Goal: Information Seeking & Learning: Learn about a topic

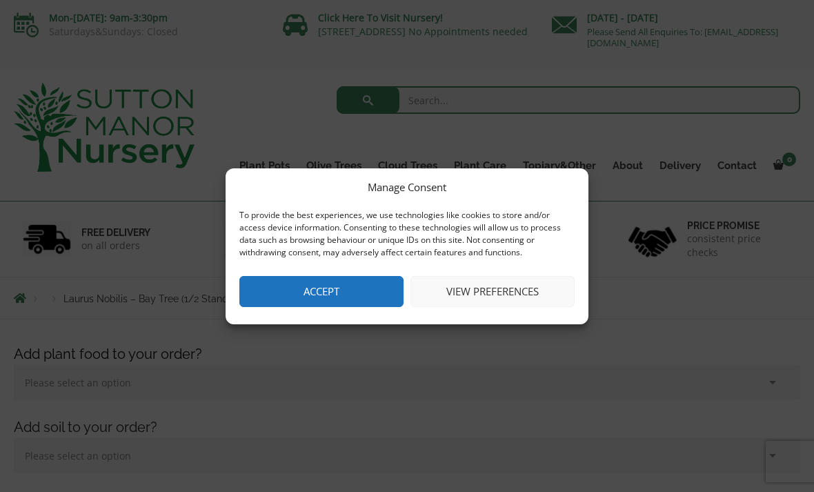
click at [357, 300] on button "Accept" at bounding box center [321, 291] width 164 height 31
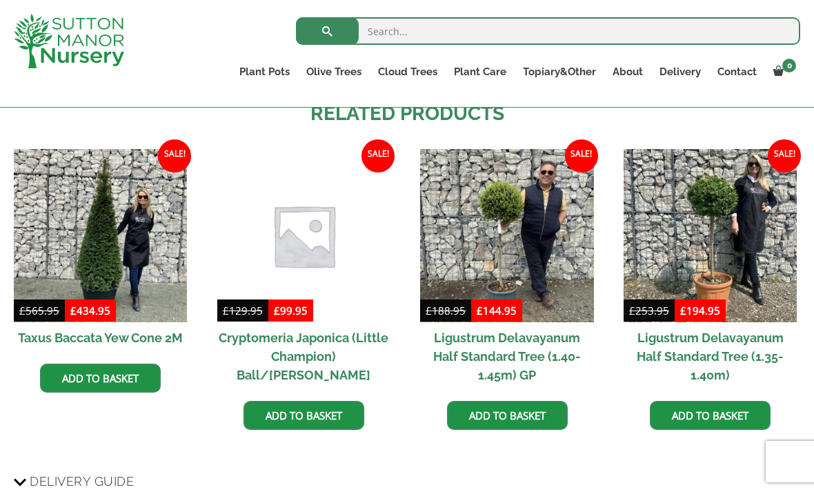
scroll to position [1504, 0]
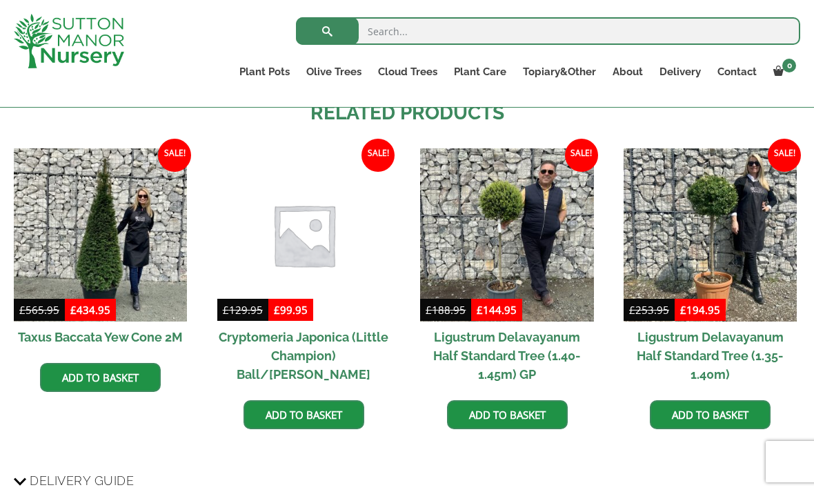
click at [725, 243] on img at bounding box center [709, 234] width 173 height 173
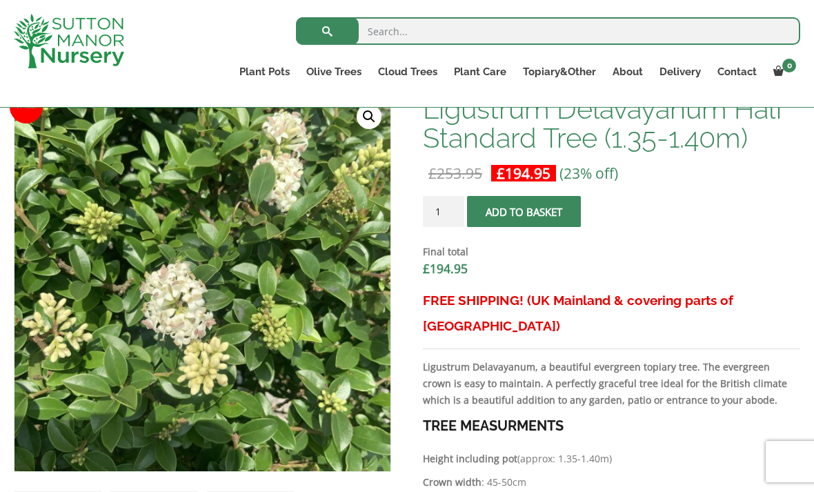
scroll to position [443, 0]
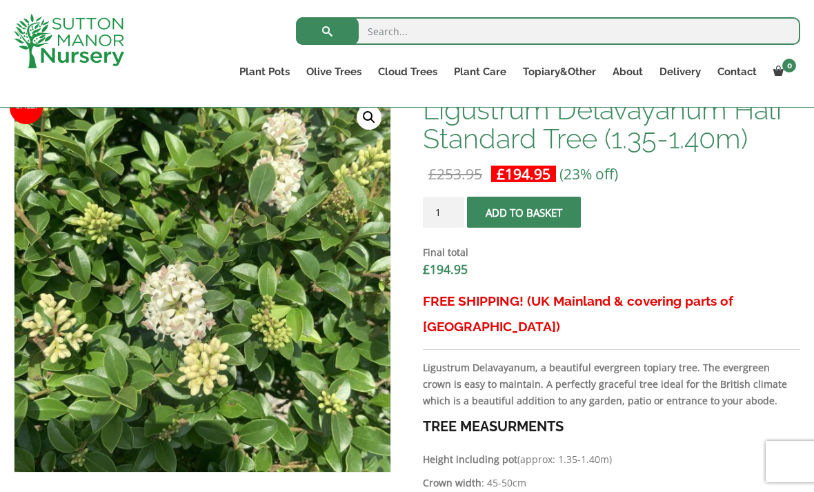
click at [284, 357] on img at bounding box center [359, 441] width 690 height 690
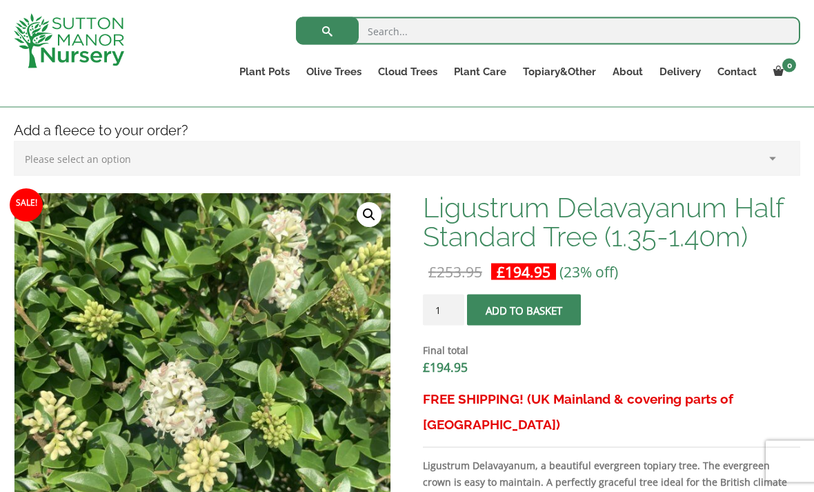
scroll to position [345, 0]
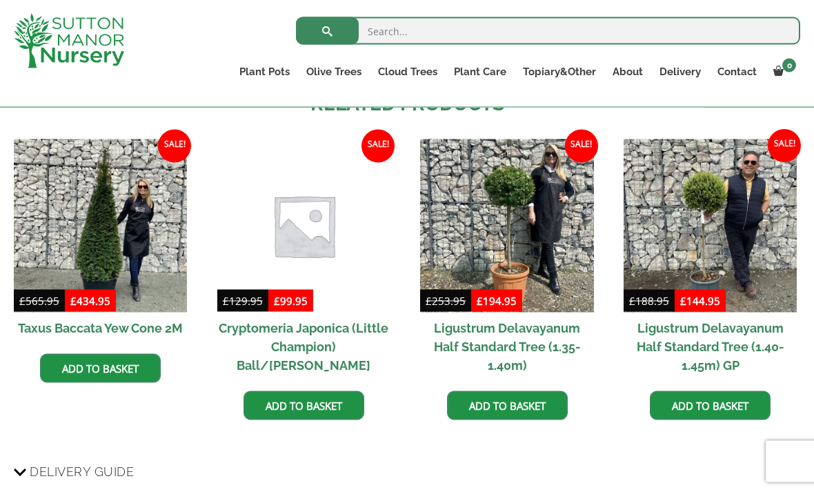
scroll to position [1514, 0]
click at [756, 234] on img at bounding box center [709, 225] width 173 height 173
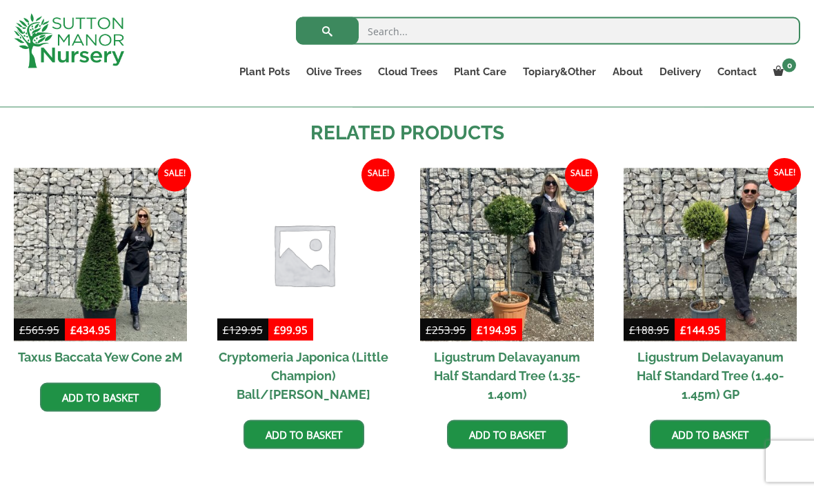
scroll to position [1485, 0]
click at [753, 259] on img at bounding box center [709, 254] width 173 height 173
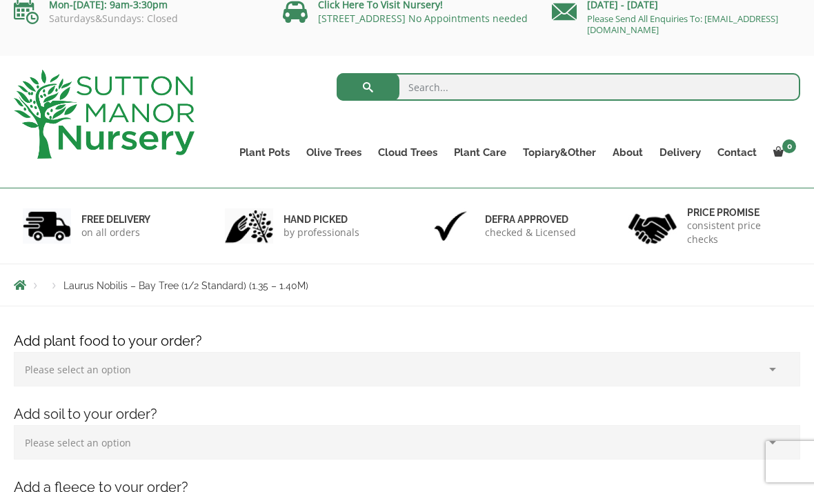
scroll to position [0, 0]
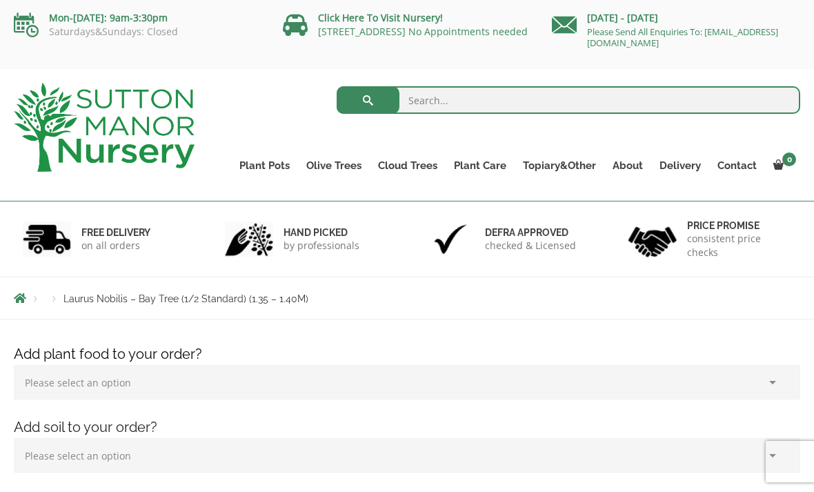
click at [0, 0] on link "Ilex Crenata Cloud Trees" at bounding box center [0, 0] width 0 height 0
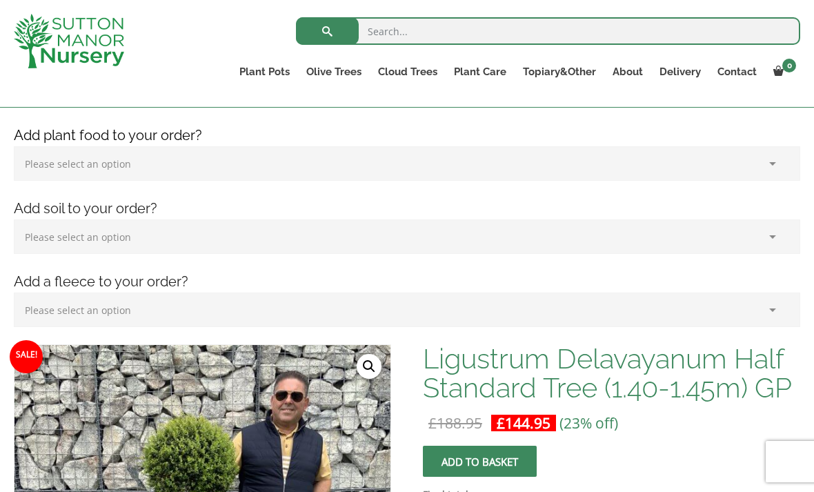
scroll to position [177, 0]
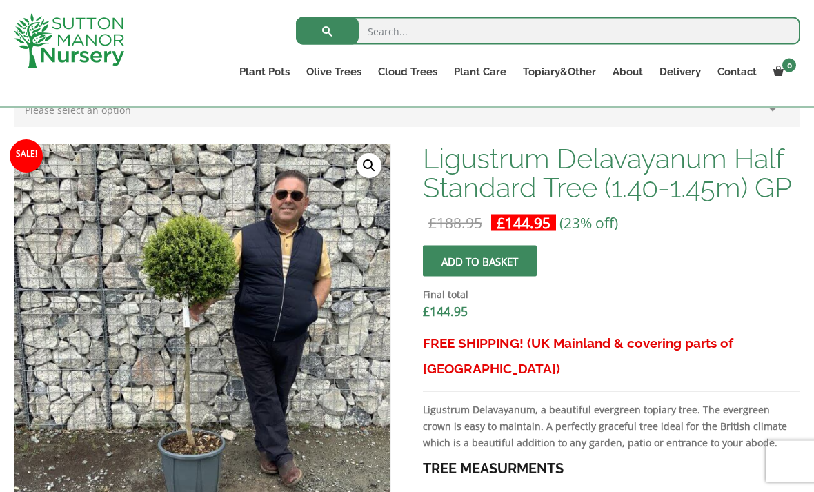
scroll to position [394, 0]
click at [265, 299] on img at bounding box center [359, 489] width 690 height 690
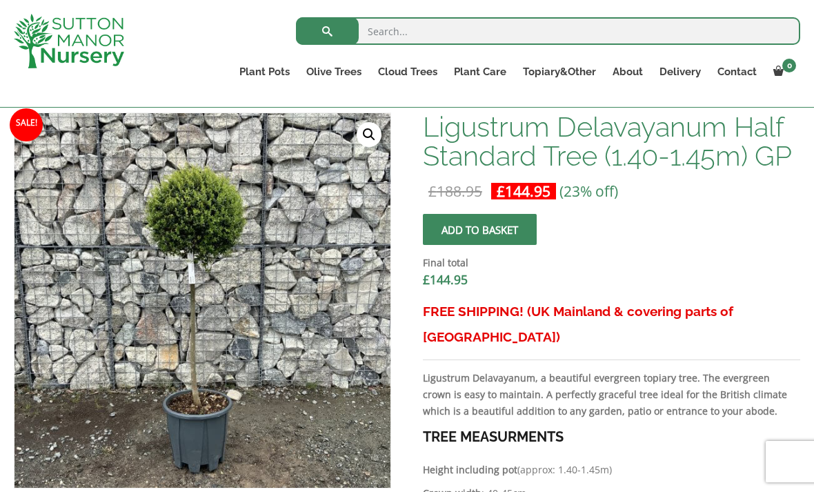
scroll to position [424, 0]
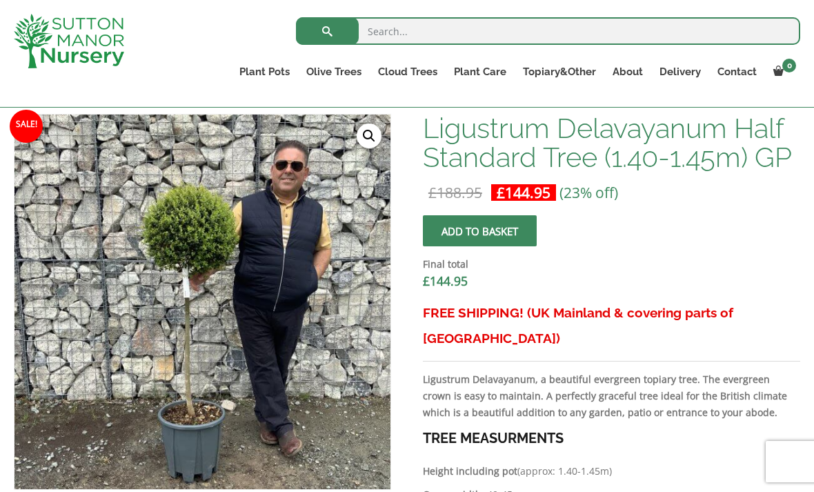
click at [225, 307] on img at bounding box center [359, 459] width 690 height 690
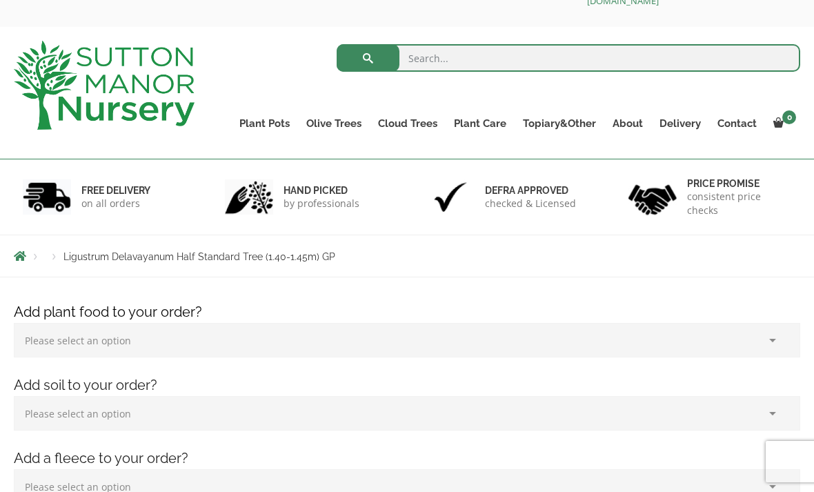
scroll to position [0, 0]
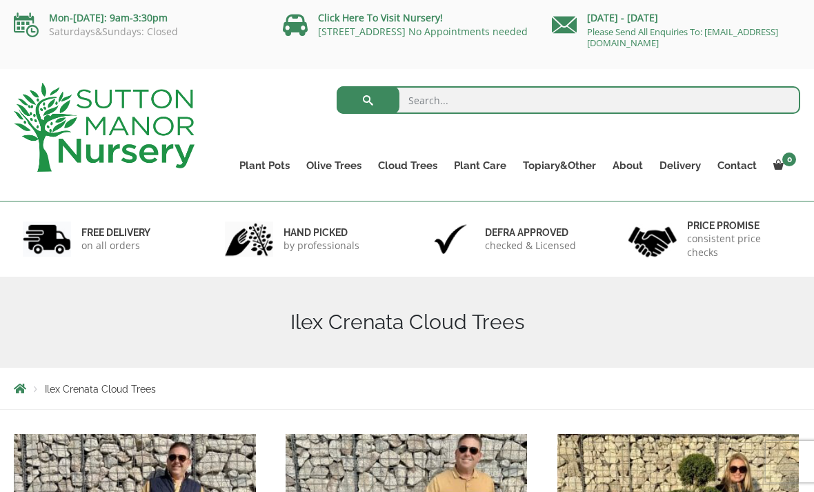
click at [0, 0] on link "Castlewellan" at bounding box center [0, 0] width 0 height 0
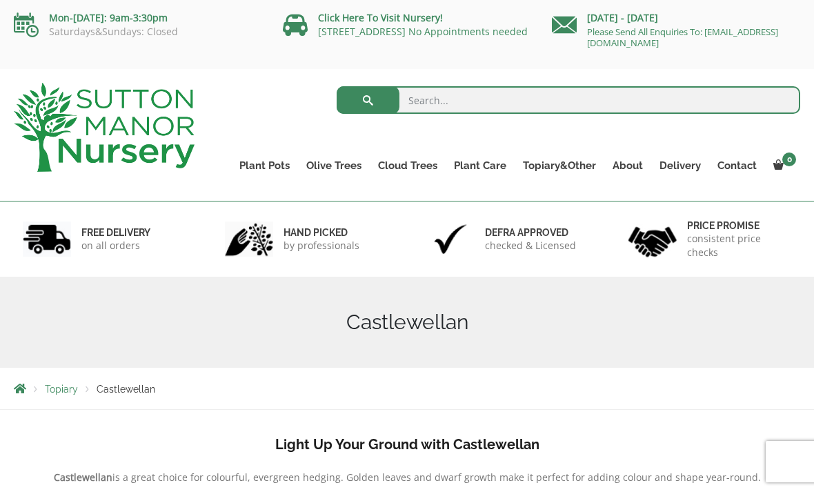
click at [0, 0] on link "Ligustrum Pom Poms" at bounding box center [0, 0] width 0 height 0
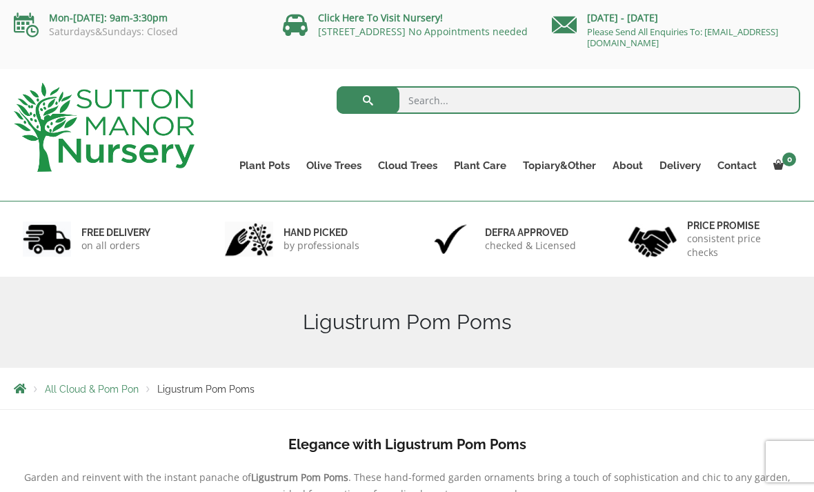
click at [0, 0] on link "Plateau Olive Trees (Mesa Range)" at bounding box center [0, 0] width 0 height 0
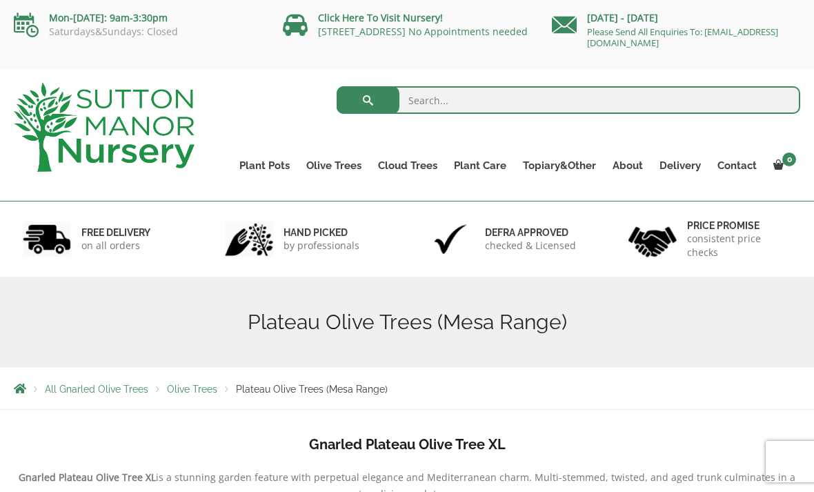
click at [689, 161] on link "Delivery" at bounding box center [680, 165] width 58 height 19
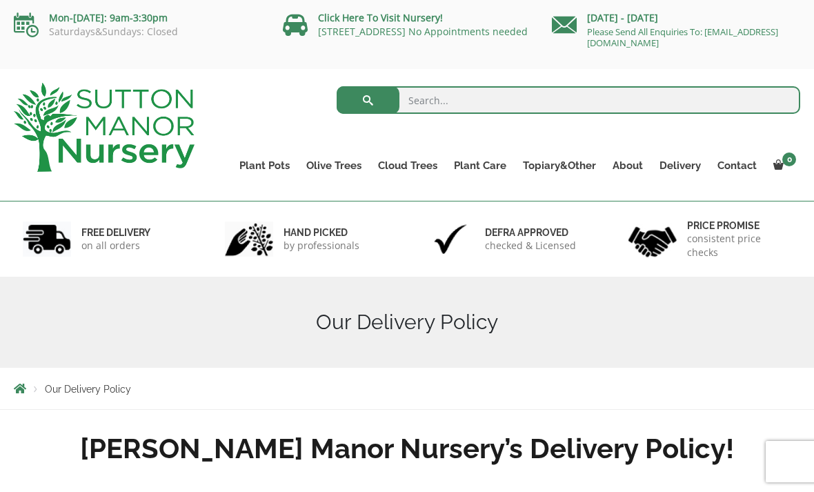
click at [0, 0] on link "Ligustrums" at bounding box center [0, 0] width 0 height 0
